Goal: Transaction & Acquisition: Subscribe to service/newsletter

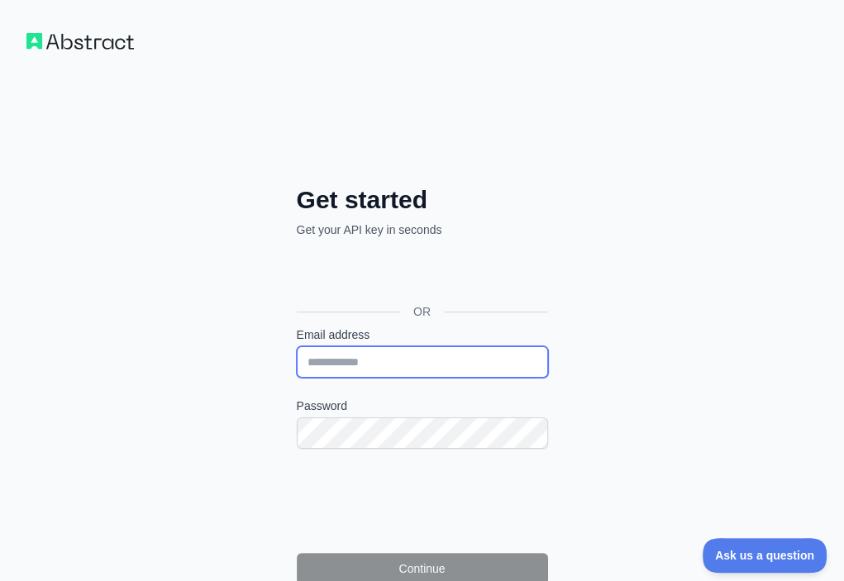
click at [297, 347] on input "Email address" at bounding box center [422, 362] width 251 height 31
paste input "**********"
type input "**********"
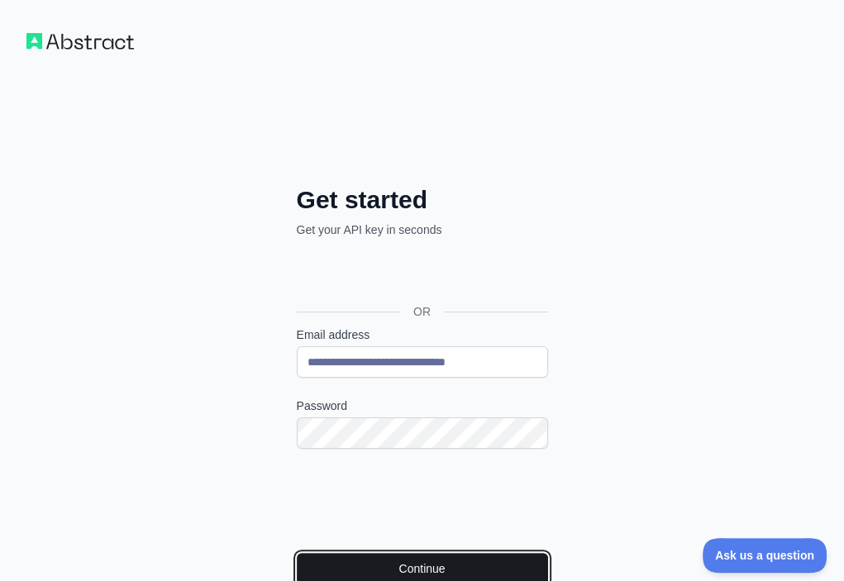
click at [297, 553] on button "Continue" at bounding box center [422, 568] width 251 height 31
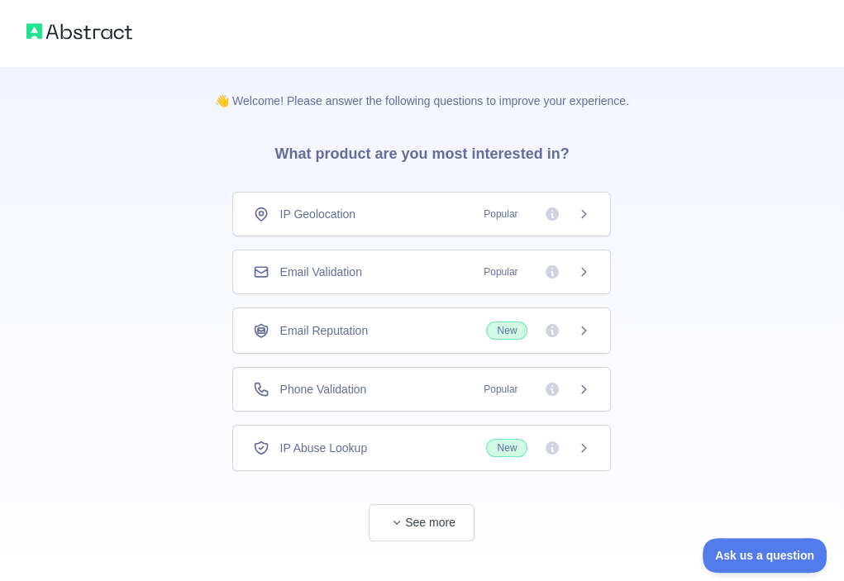
click at [408, 276] on div "Email Validation Popular" at bounding box center [421, 272] width 337 height 17
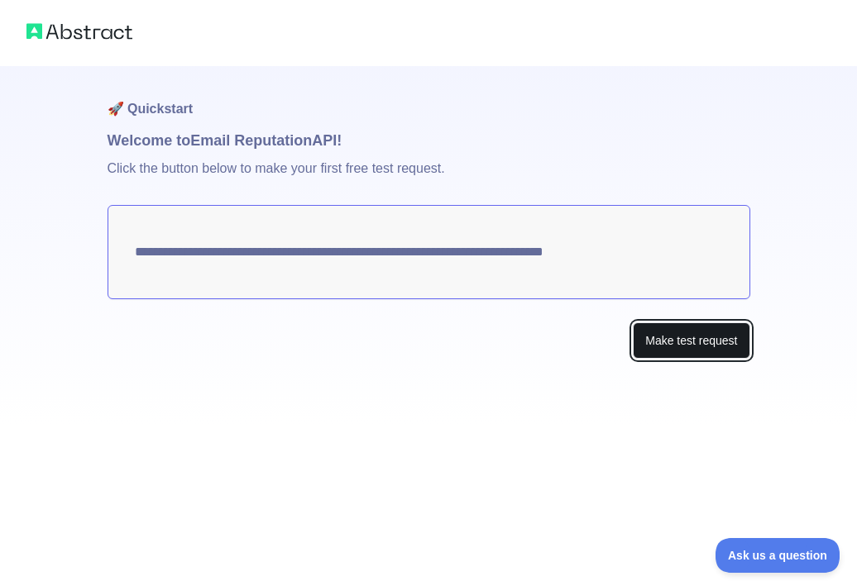
click at [648, 338] on button "Make test request" at bounding box center [691, 341] width 117 height 37
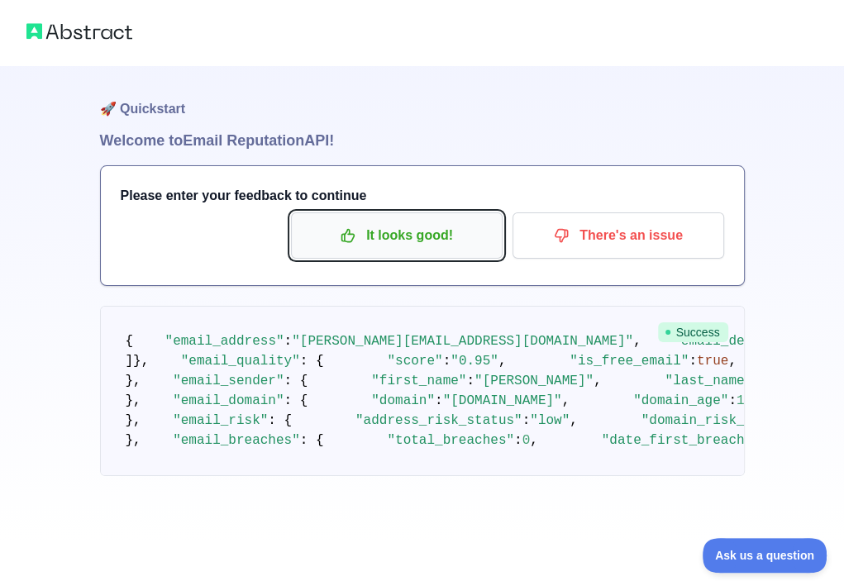
click at [331, 227] on p "It looks good!" at bounding box center [397, 236] width 187 height 28
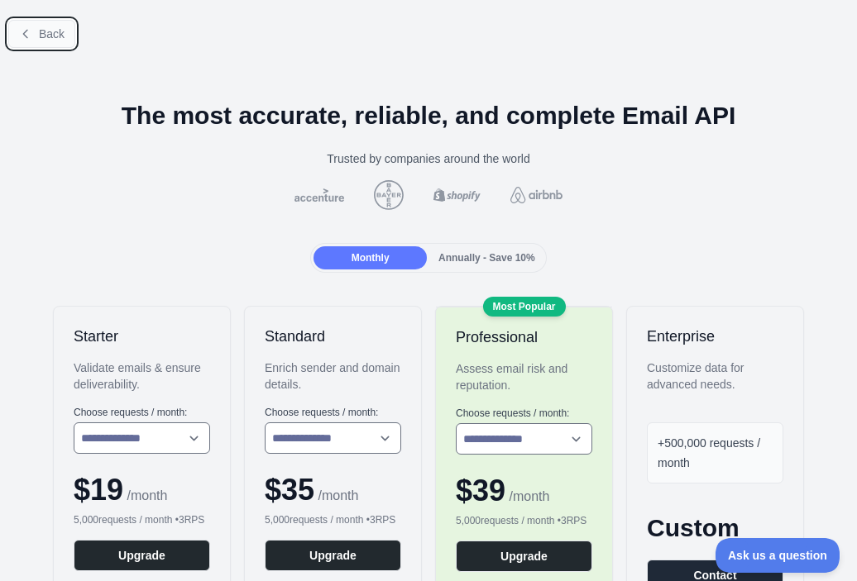
click at [60, 36] on span "Back" at bounding box center [52, 33] width 26 height 13
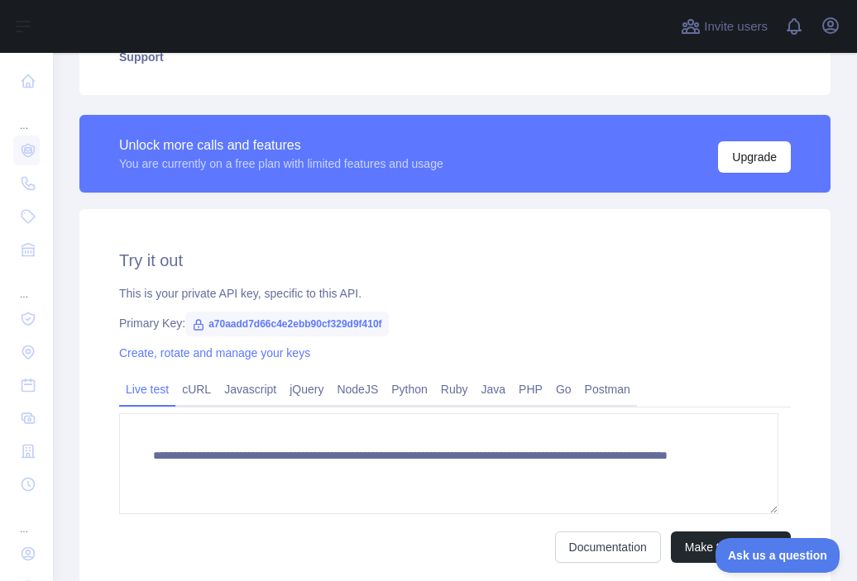
scroll to position [414, 0]
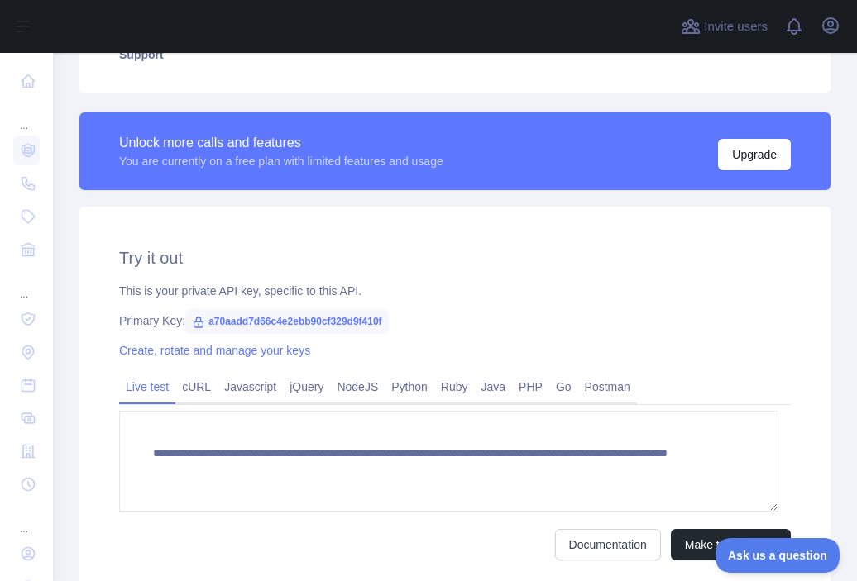
click at [275, 318] on span "a70aadd7d66c4e2ebb90cf329d9f410f" at bounding box center [286, 321] width 203 height 25
copy span "a70aadd7d66c4e2ebb90cf329d9f410f"
